Goal: Information Seeking & Learning: Compare options

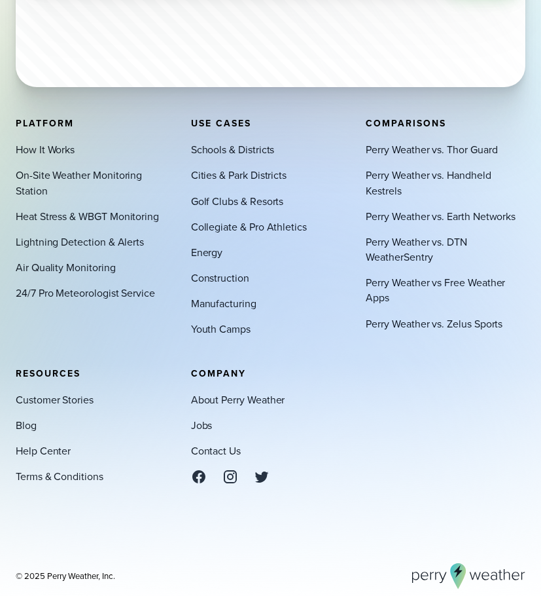
scroll to position [4474, 0]
